Goal: Task Accomplishment & Management: Manage account settings

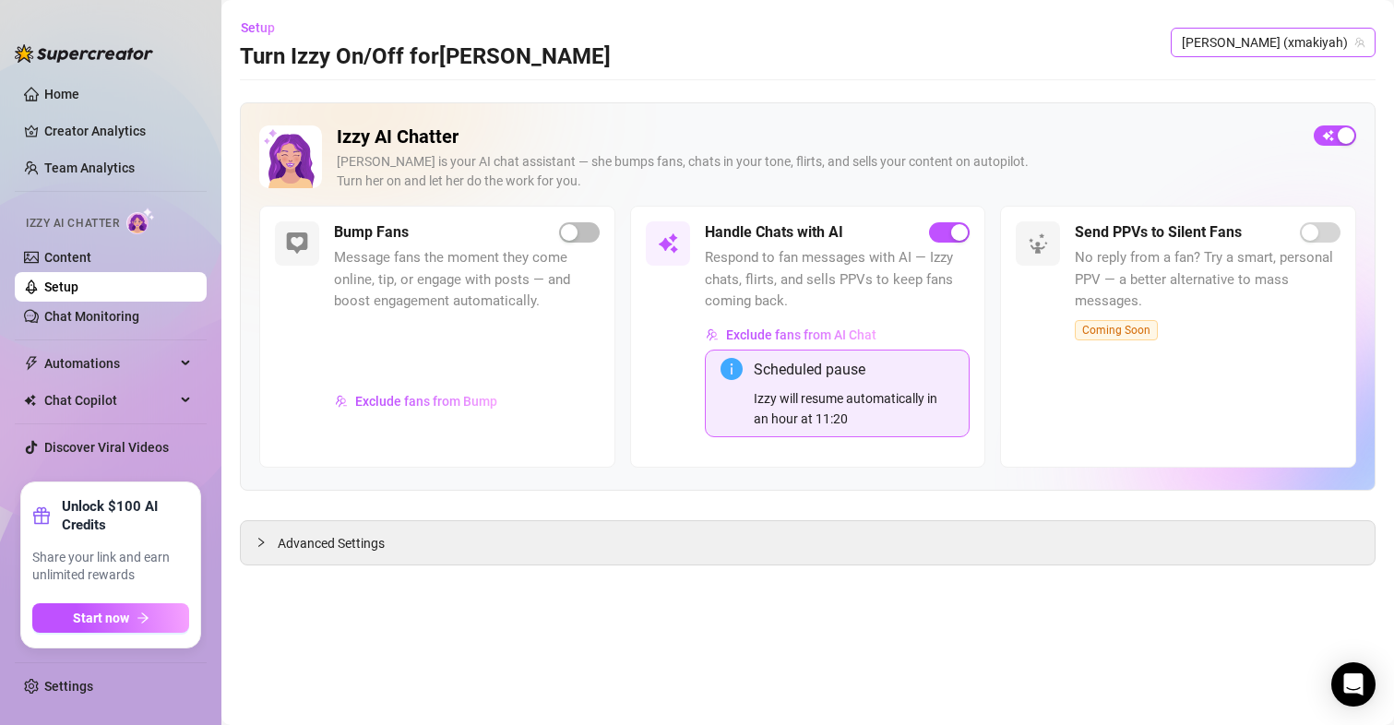
click at [1291, 42] on span "[PERSON_NAME] (xmakiyah)" at bounding box center [1273, 43] width 183 height 28
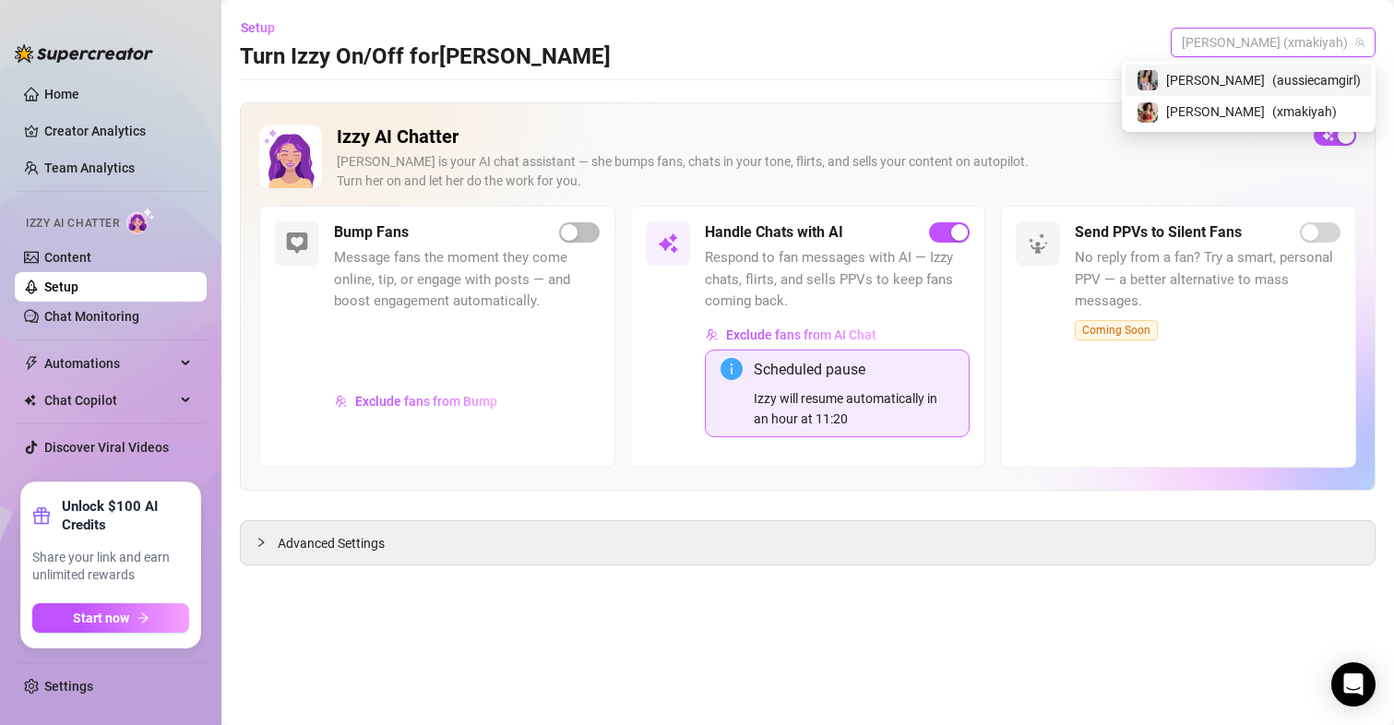
click at [1272, 80] on span "( aussiecamgirl )" at bounding box center [1316, 80] width 89 height 20
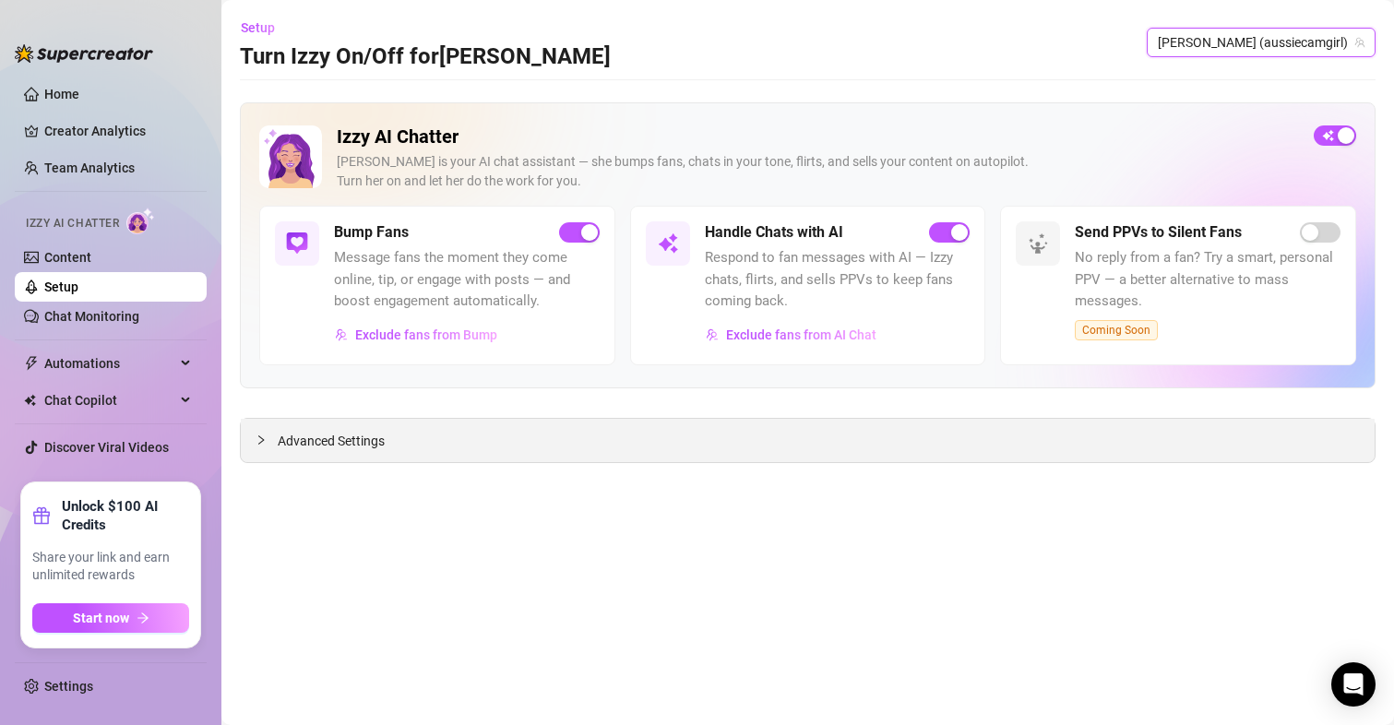
drag, startPoint x: 338, startPoint y: 443, endPoint x: 360, endPoint y: 462, distance: 29.4
click at [339, 443] on span "Advanced Settings" at bounding box center [331, 441] width 107 height 20
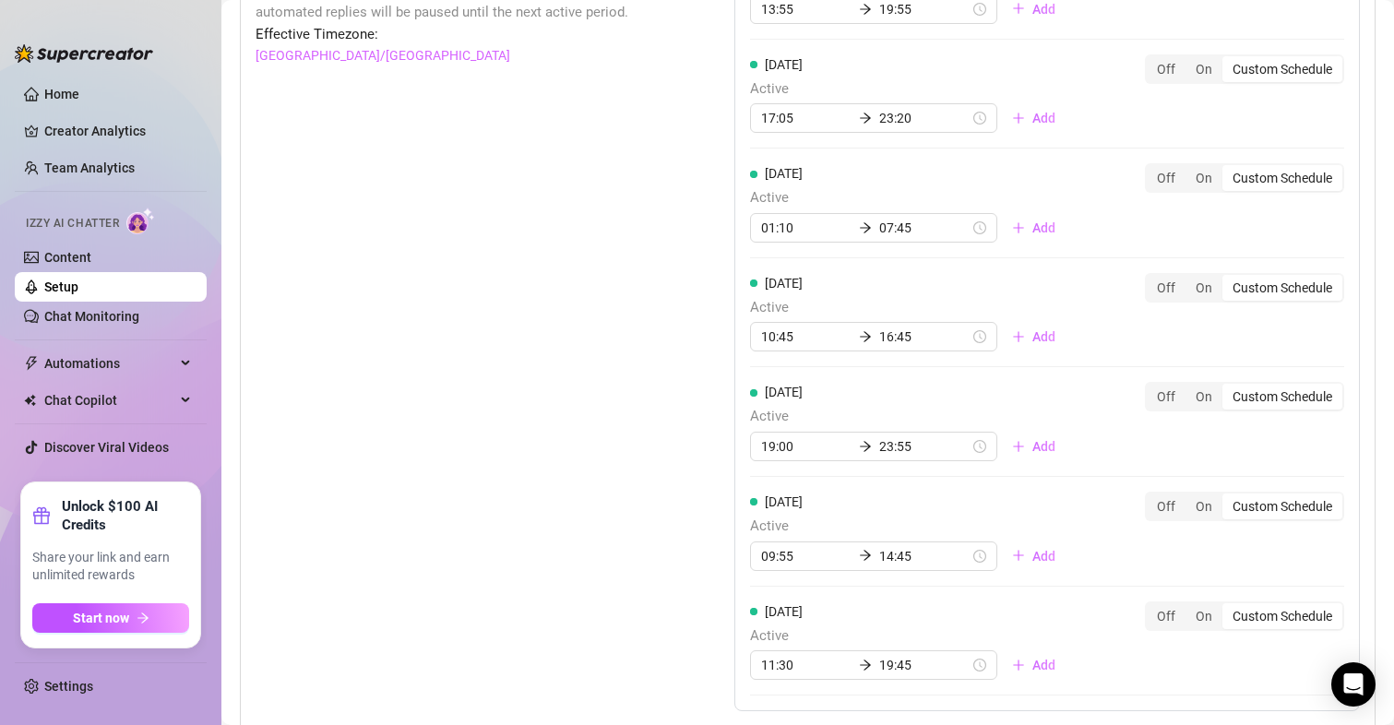
scroll to position [1691, 0]
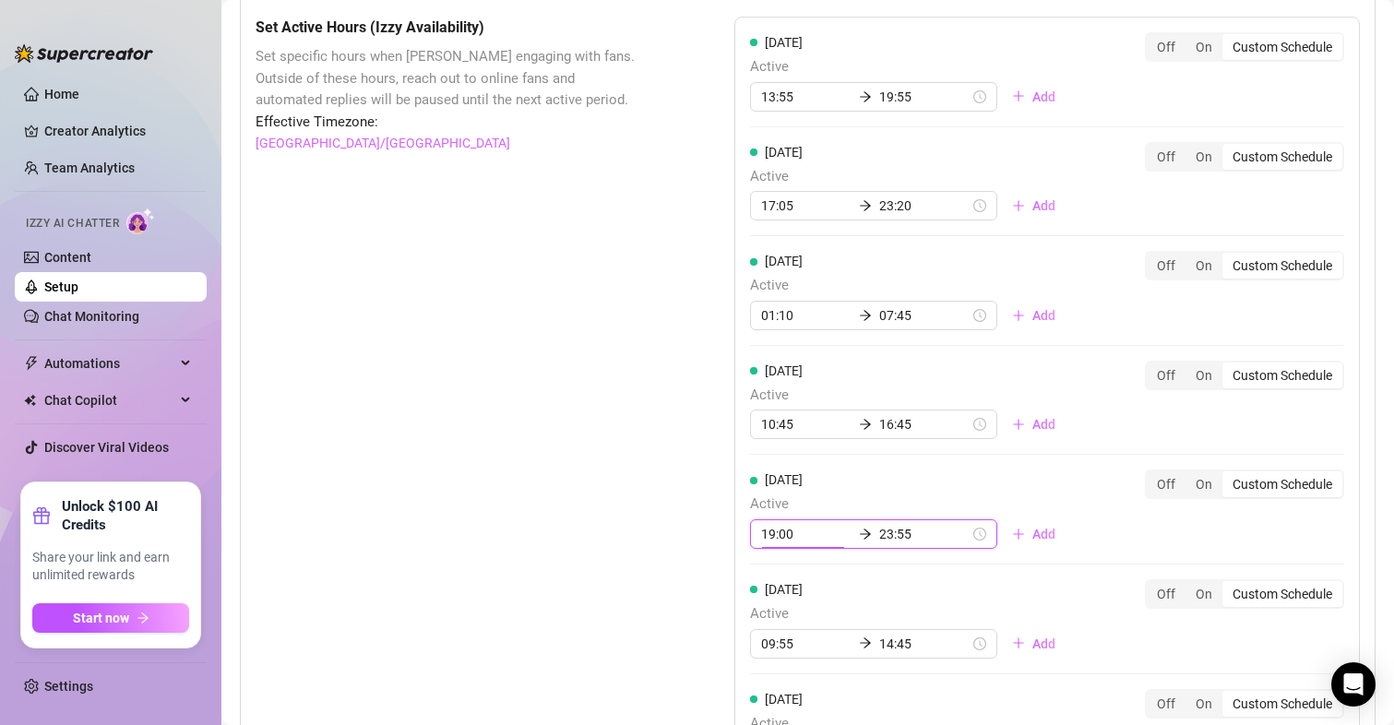
click at [788, 533] on input "19:00" at bounding box center [806, 534] width 90 height 20
click at [768, 379] on div "17" at bounding box center [770, 384] width 44 height 26
type input "17:00"
click at [588, 372] on div "Set Active Hours (Izzy Availability) Set specific hours when Izzy engaging with…" at bounding box center [449, 474] width 387 height 914
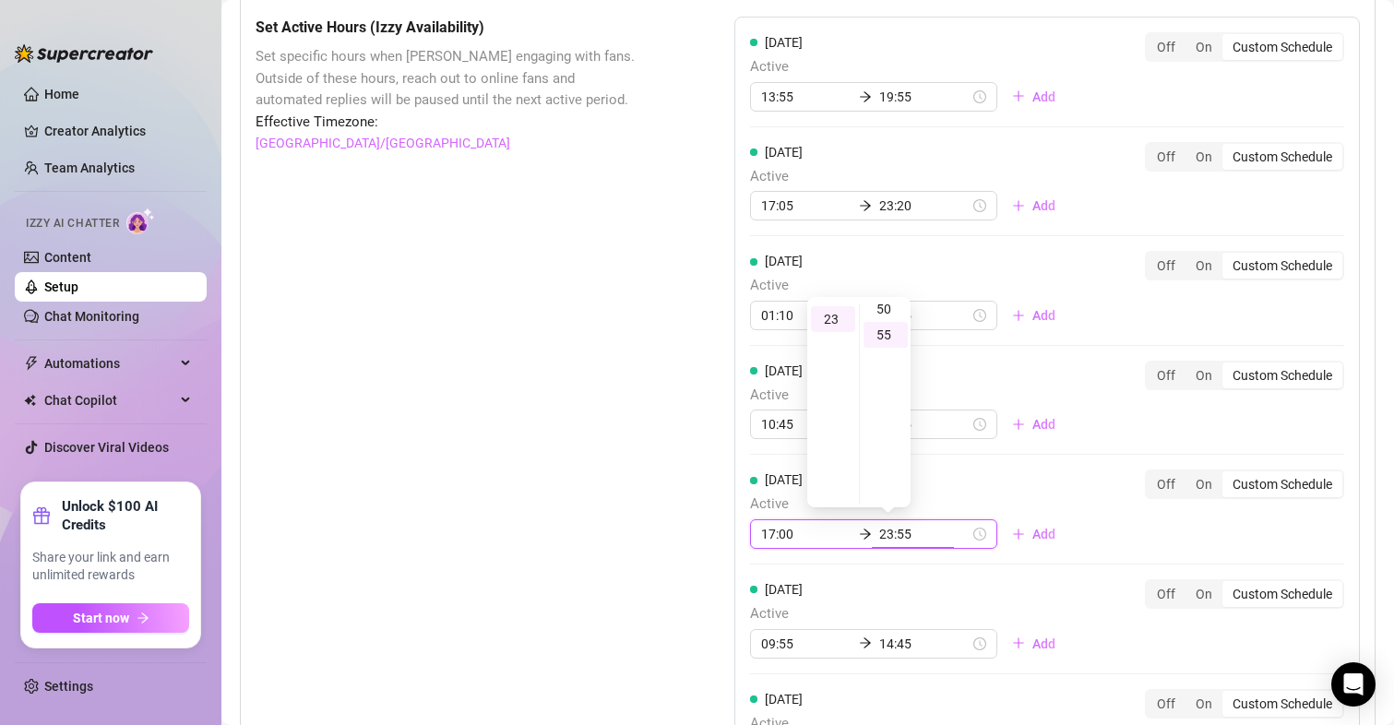
scroll to position [282, 0]
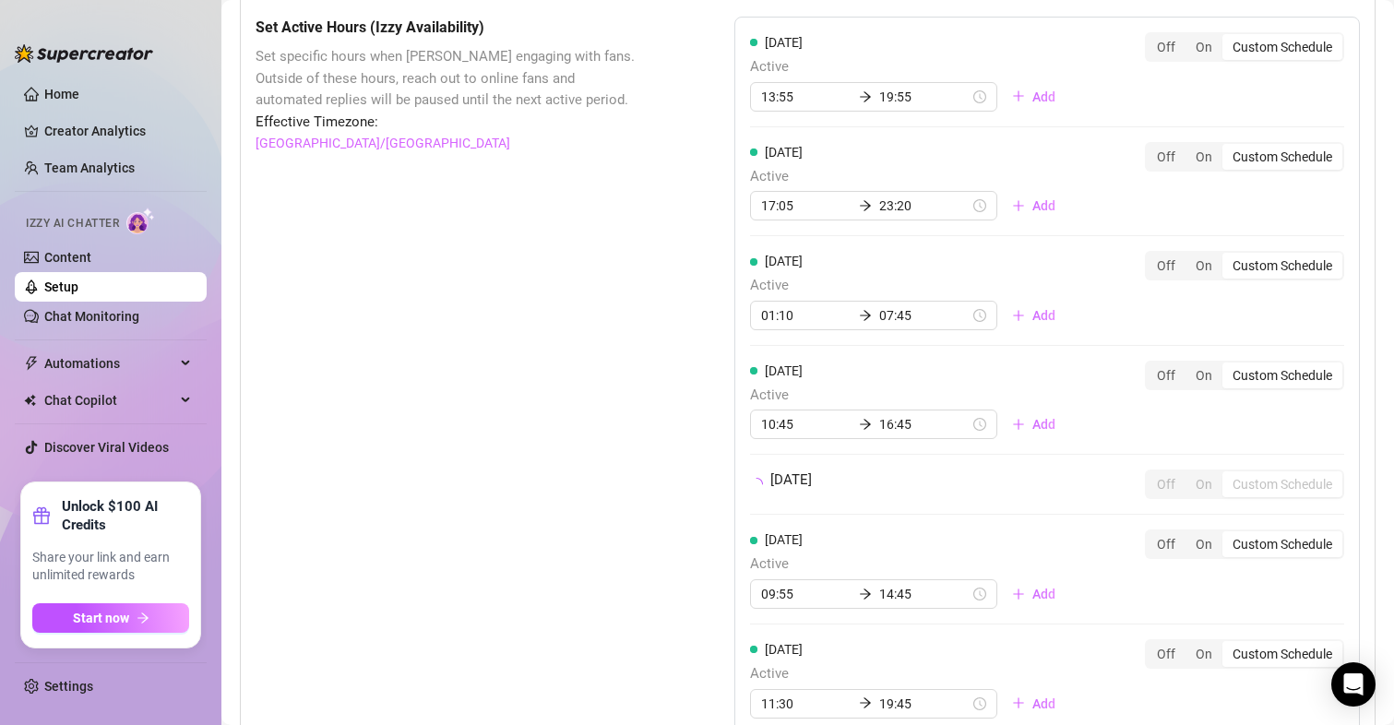
click at [502, 380] on div "Set Active Hours (Izzy Availability) Set specific hours when Izzy engaging with…" at bounding box center [449, 449] width 387 height 864
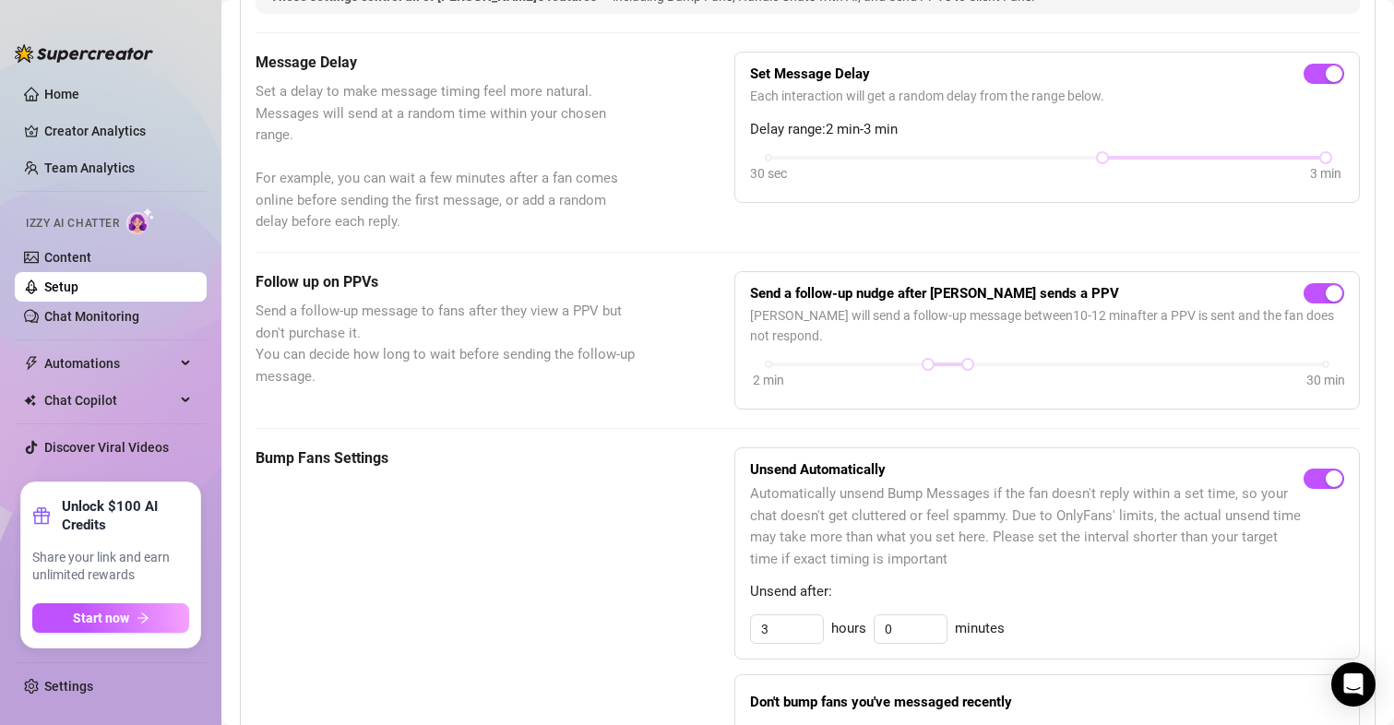
scroll to position [0, 0]
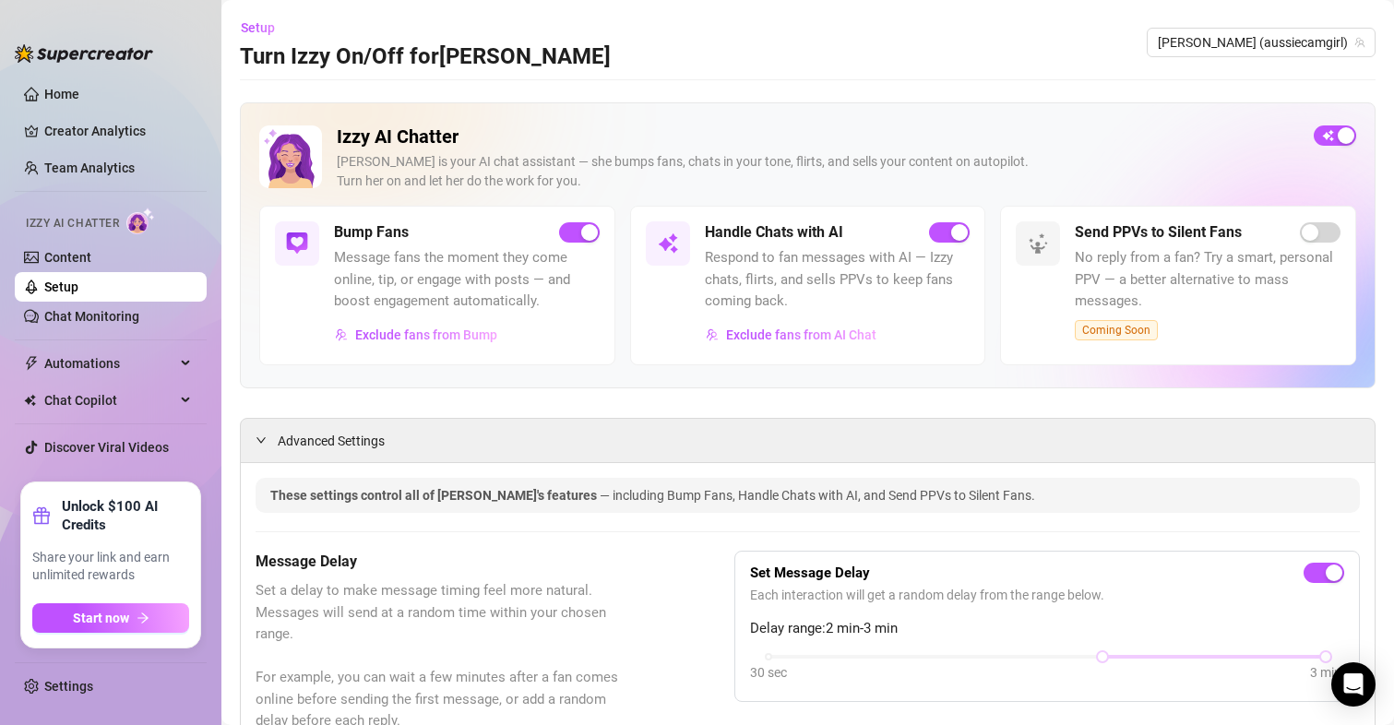
drag, startPoint x: 559, startPoint y: 335, endPoint x: 534, endPoint y: 203, distance: 134.3
click at [1300, 45] on span "[PERSON_NAME] (aussiecamgirl)" at bounding box center [1261, 43] width 207 height 28
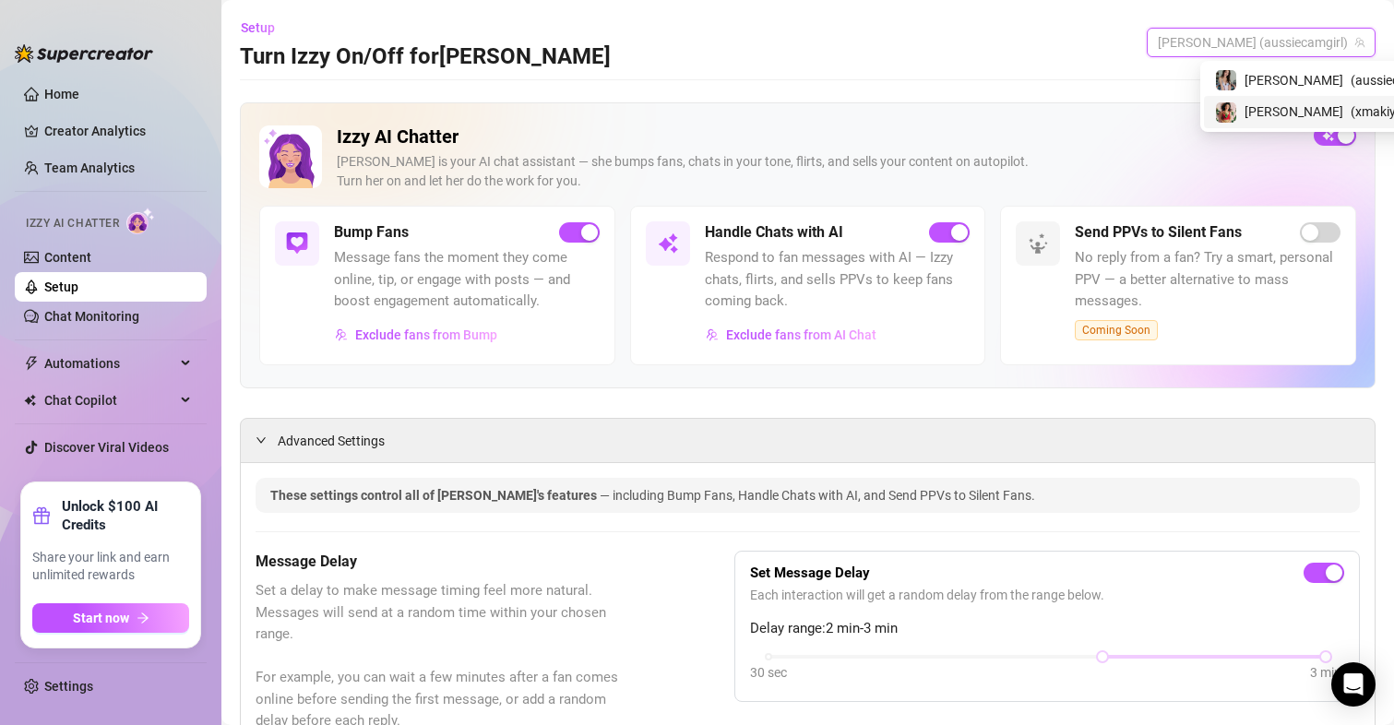
click at [1266, 112] on span "[PERSON_NAME]" at bounding box center [1294, 112] width 99 height 20
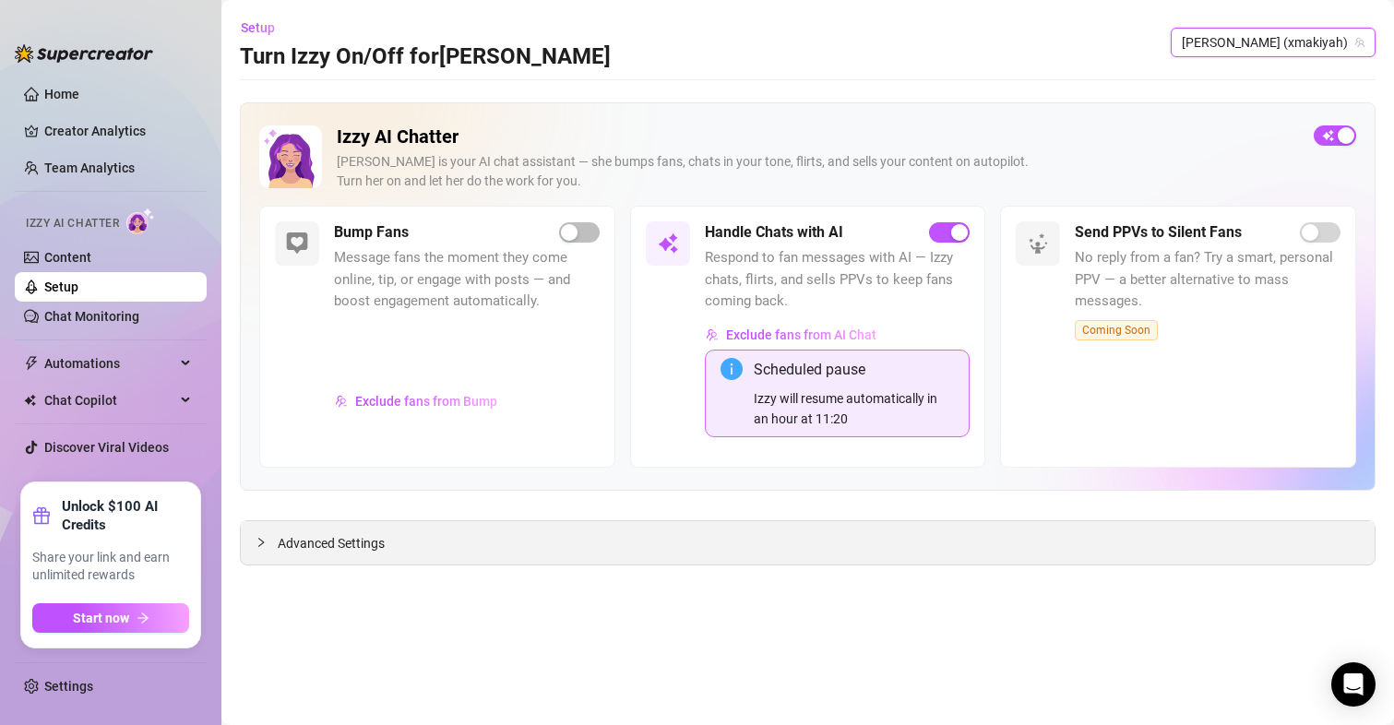
click at [357, 541] on span "Advanced Settings" at bounding box center [331, 543] width 107 height 20
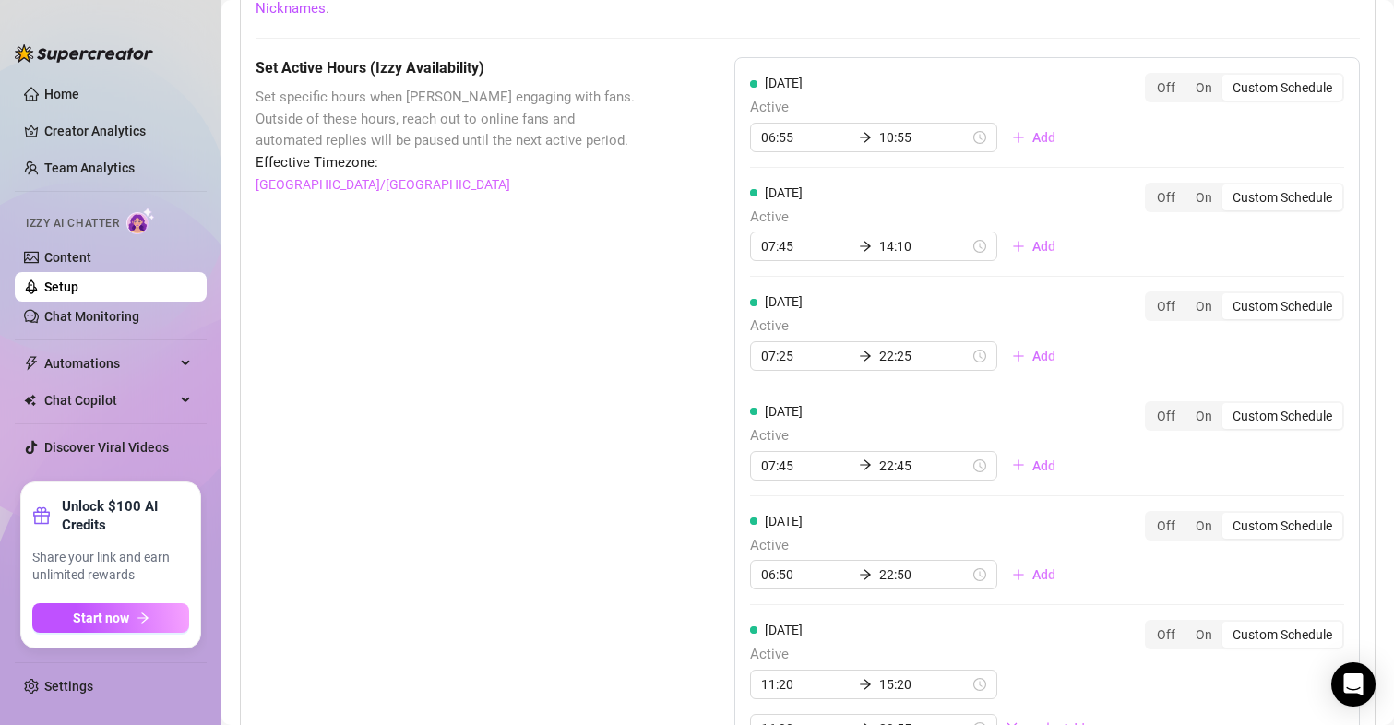
scroll to position [2030, 0]
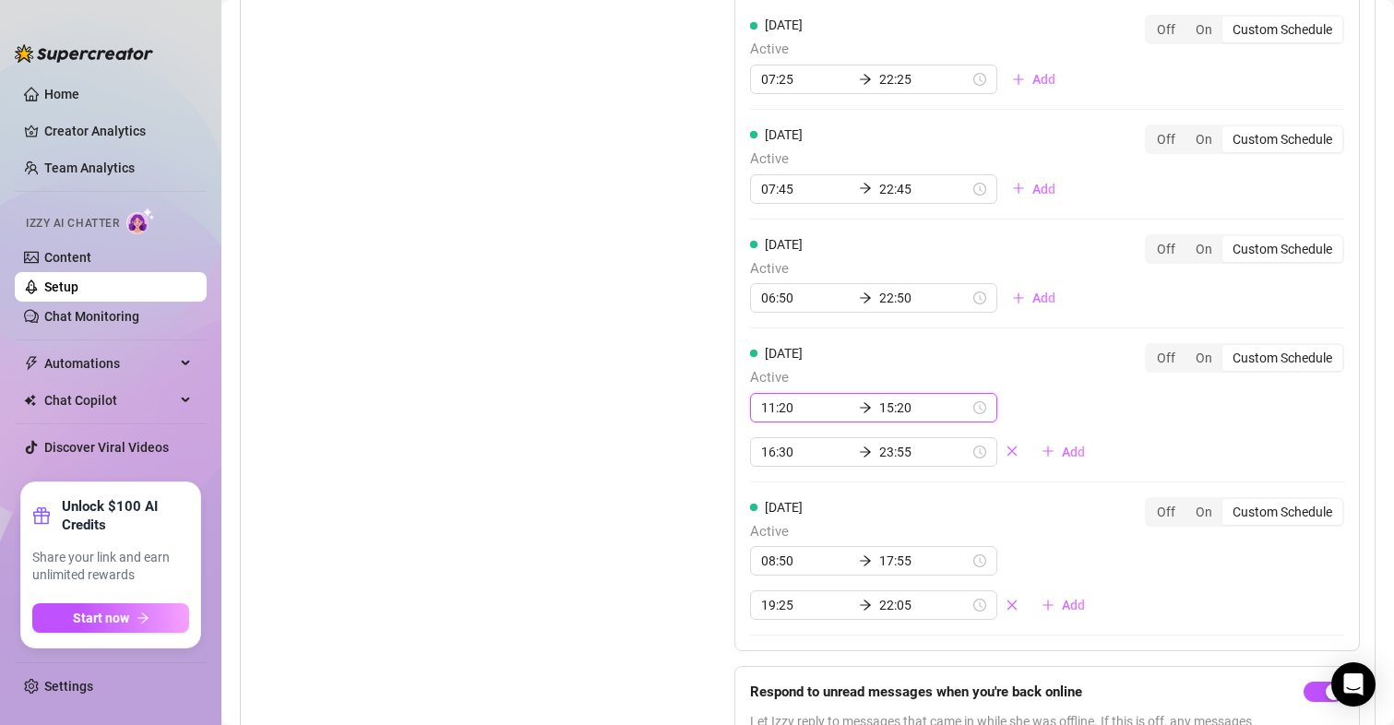
click at [768, 412] on input "11:20" at bounding box center [806, 408] width 90 height 20
click at [769, 496] on div "10" at bounding box center [770, 498] width 44 height 26
type input "10:20"
click at [535, 397] on div "Set Active Hours (Izzy Availability) Set specific hours when Izzy engaging with…" at bounding box center [449, 281] width 387 height 1002
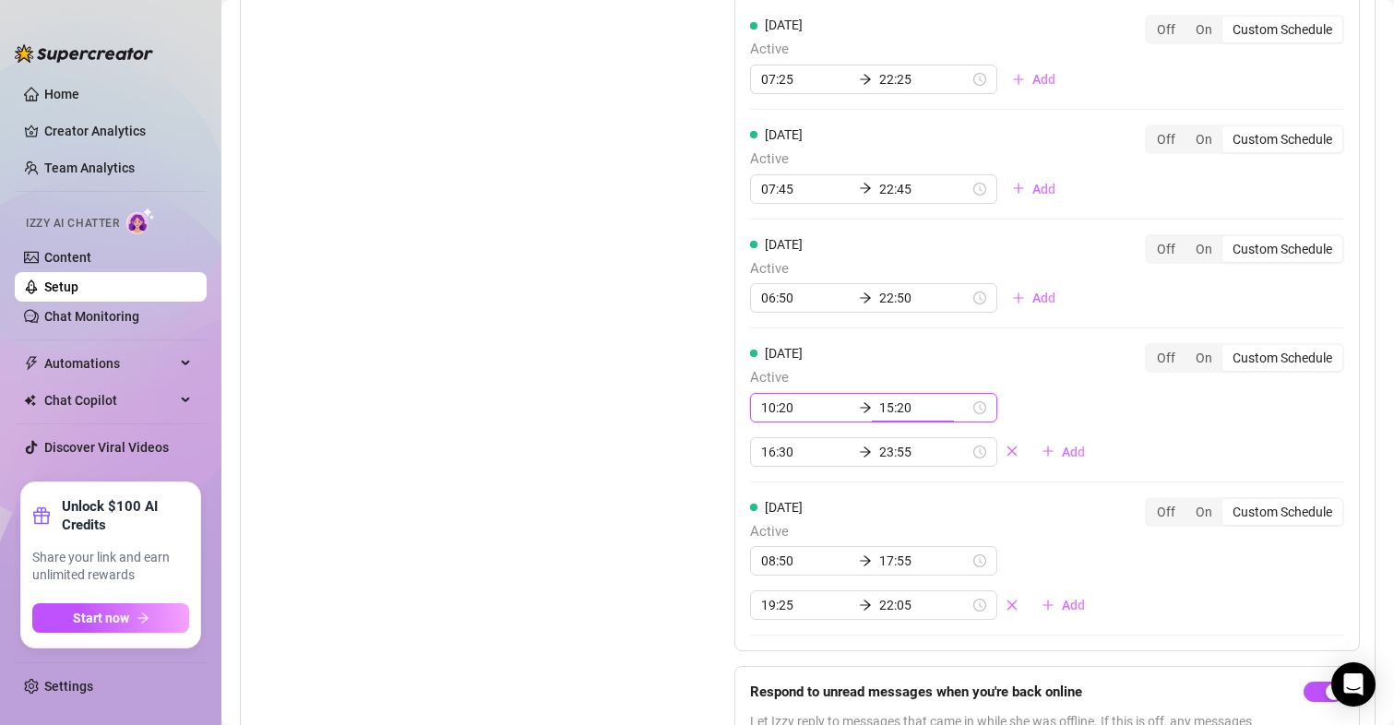
scroll to position [386, 0]
click at [535, 397] on div "Set Active Hours (Izzy Availability) Set specific hours when Izzy engaging with…" at bounding box center [449, 281] width 387 height 1002
